Goal: Information Seeking & Learning: Compare options

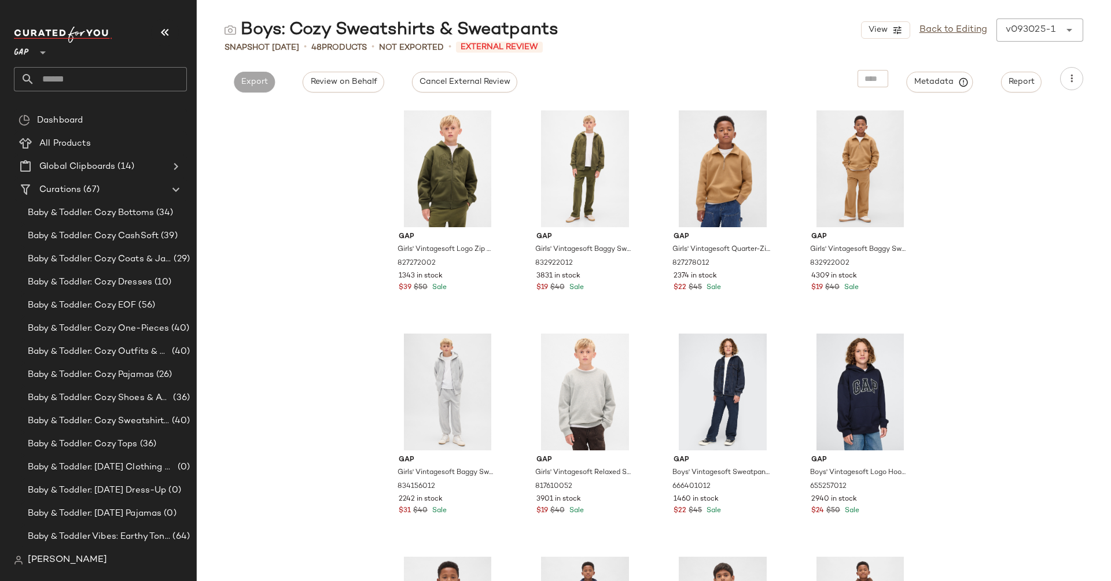
scroll to position [46, 0]
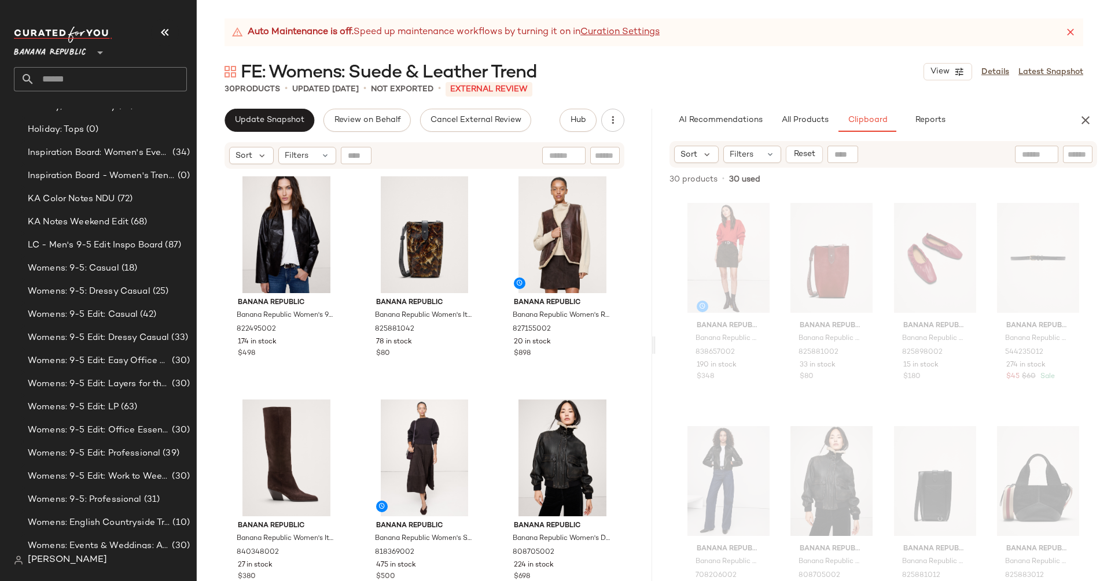
scroll to position [508, 0]
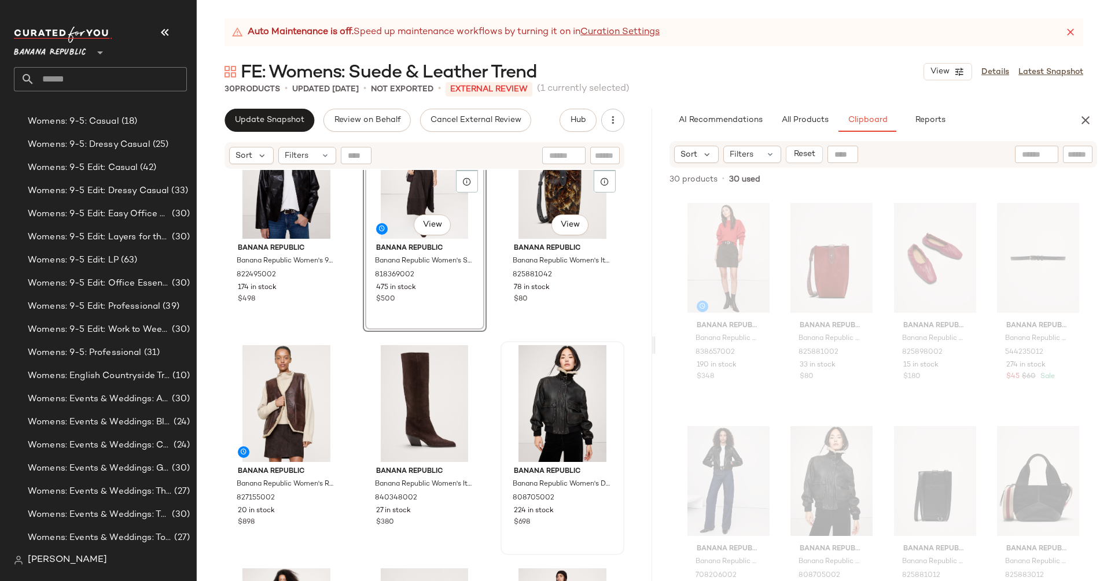
scroll to position [68, 0]
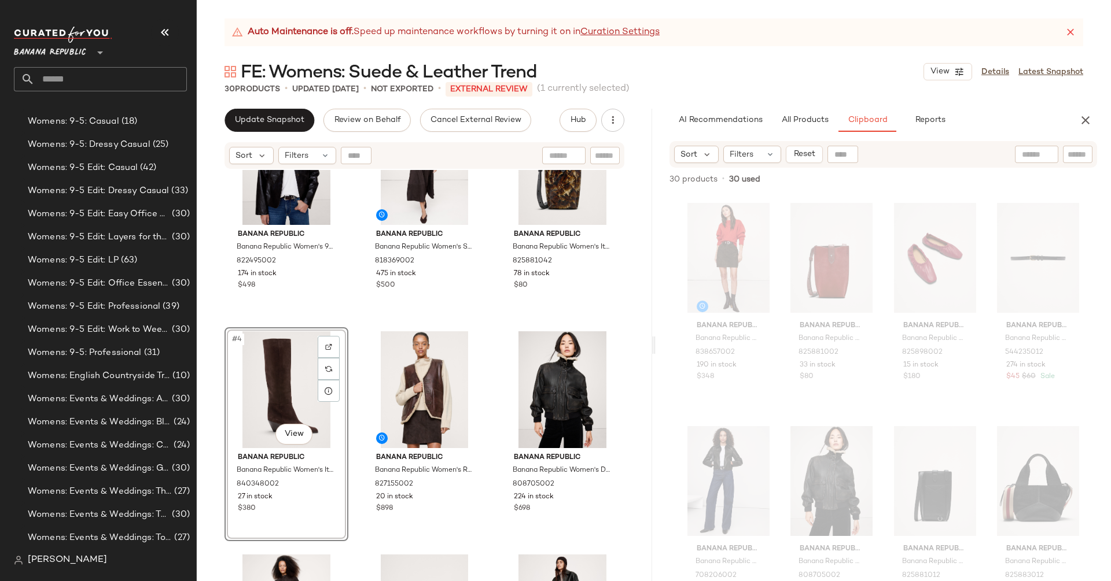
click at [290, 400] on div "#4 View" at bounding box center [287, 390] width 116 height 117
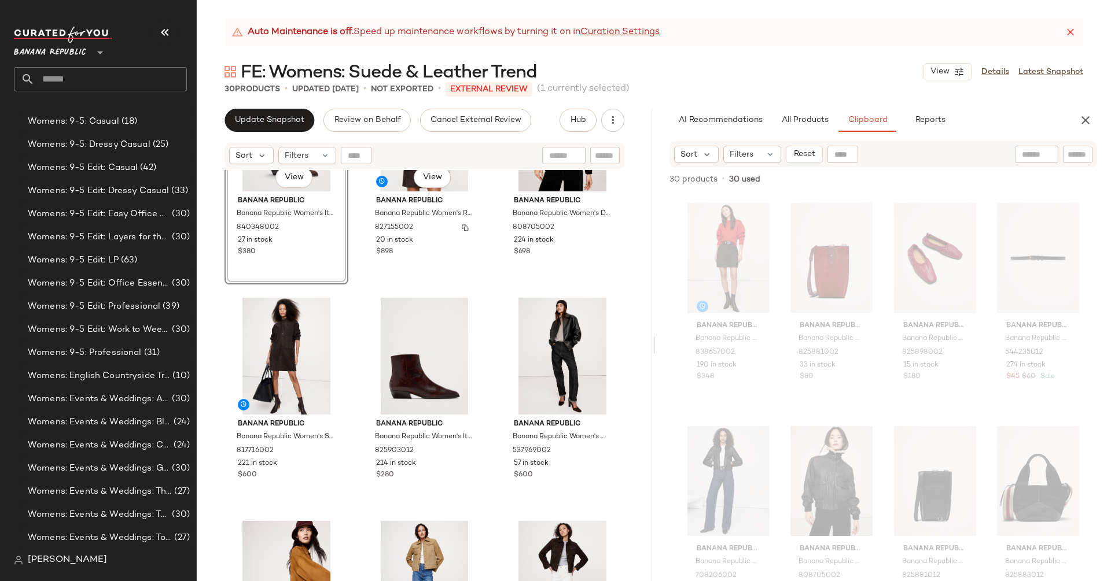
scroll to position [336, 0]
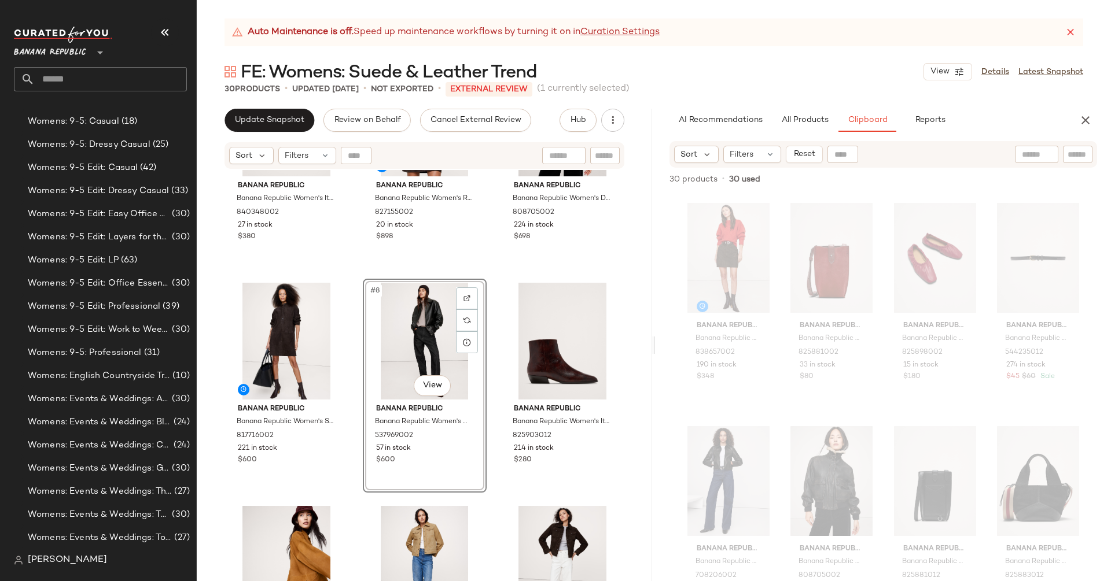
scroll to position [462, 0]
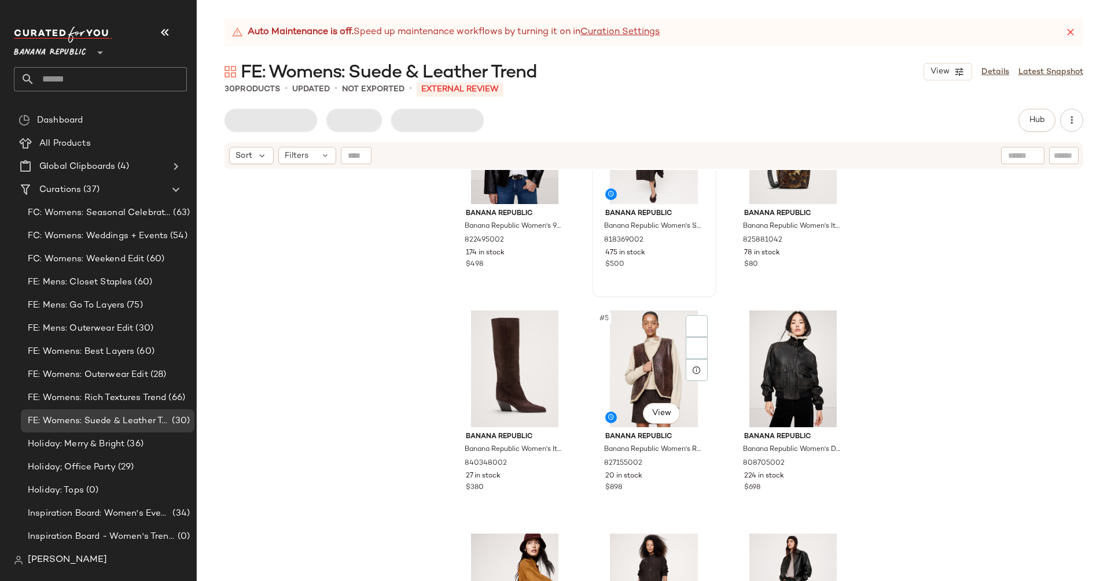
scroll to position [195, 0]
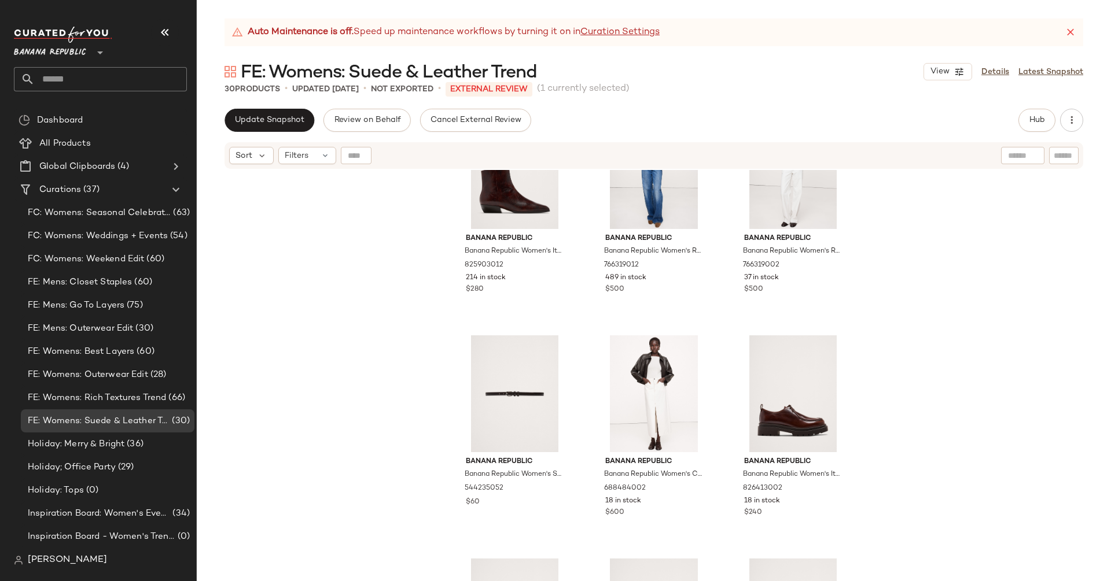
scroll to position [745, 0]
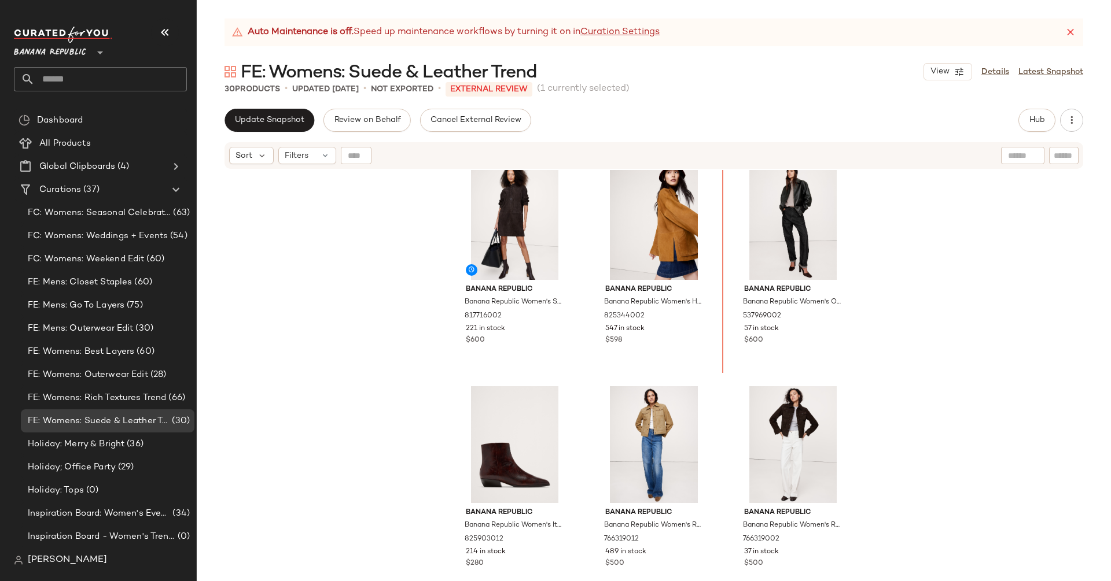
scroll to position [378, 0]
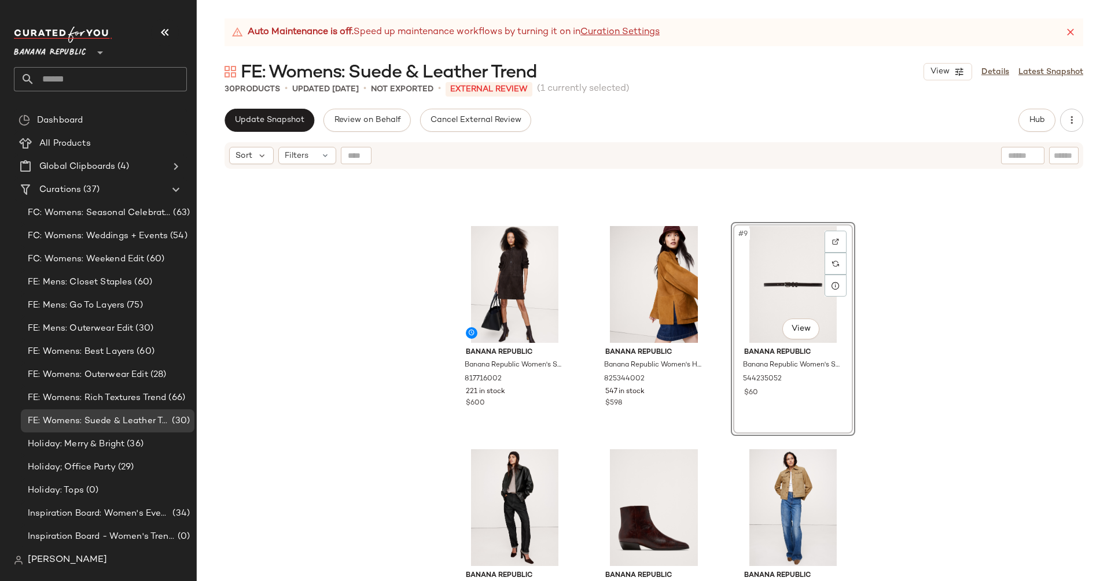
scroll to position [479, 0]
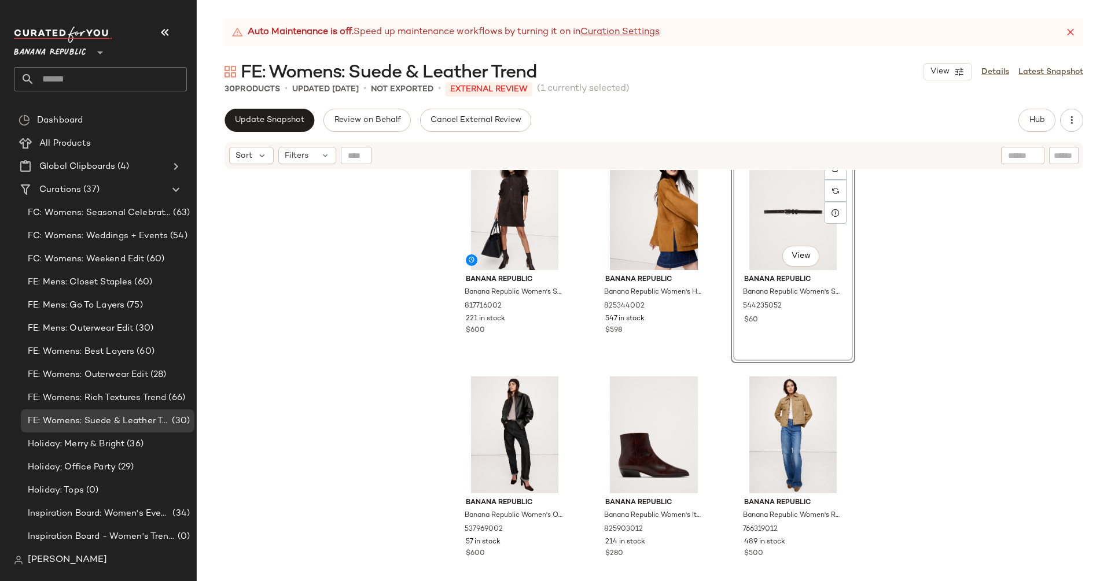
click at [770, 201] on div "#9 View" at bounding box center [793, 211] width 116 height 117
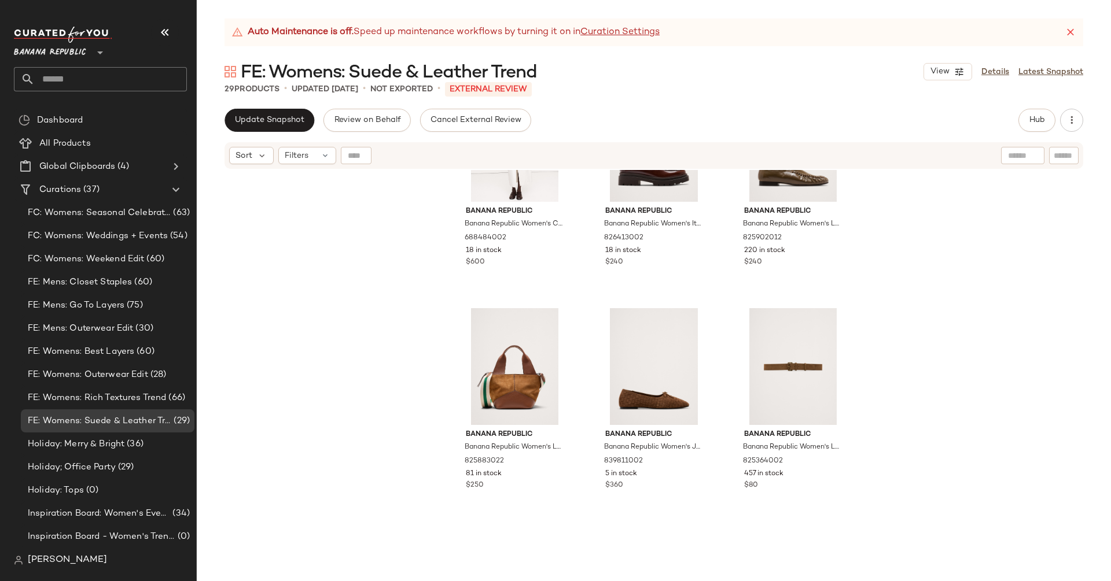
scroll to position [1017, 0]
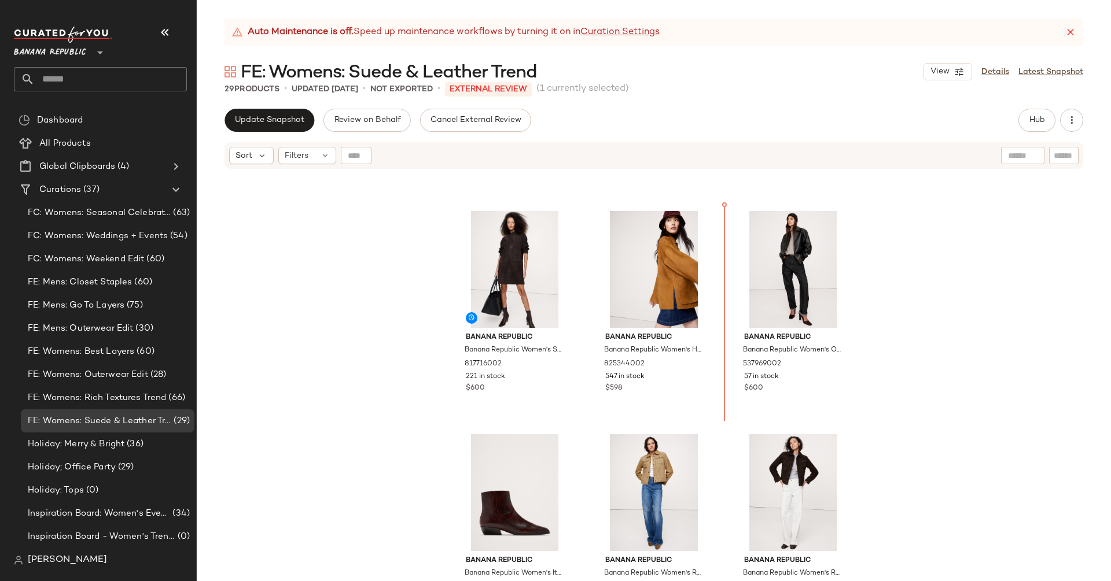
scroll to position [421, 0]
